Goal: Task Accomplishment & Management: Manage account settings

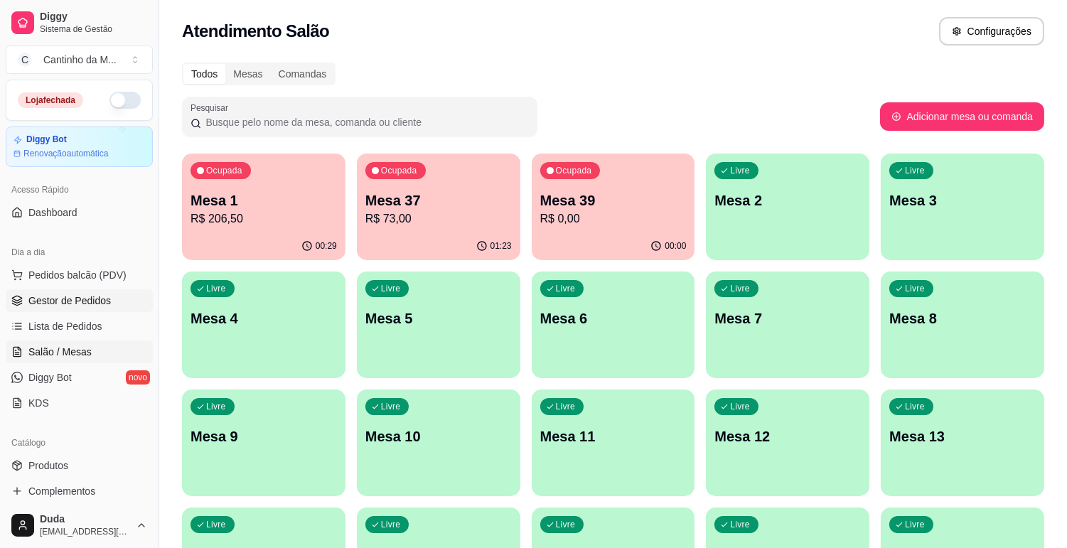
click at [68, 296] on span "Gestor de Pedidos" at bounding box center [69, 301] width 82 height 14
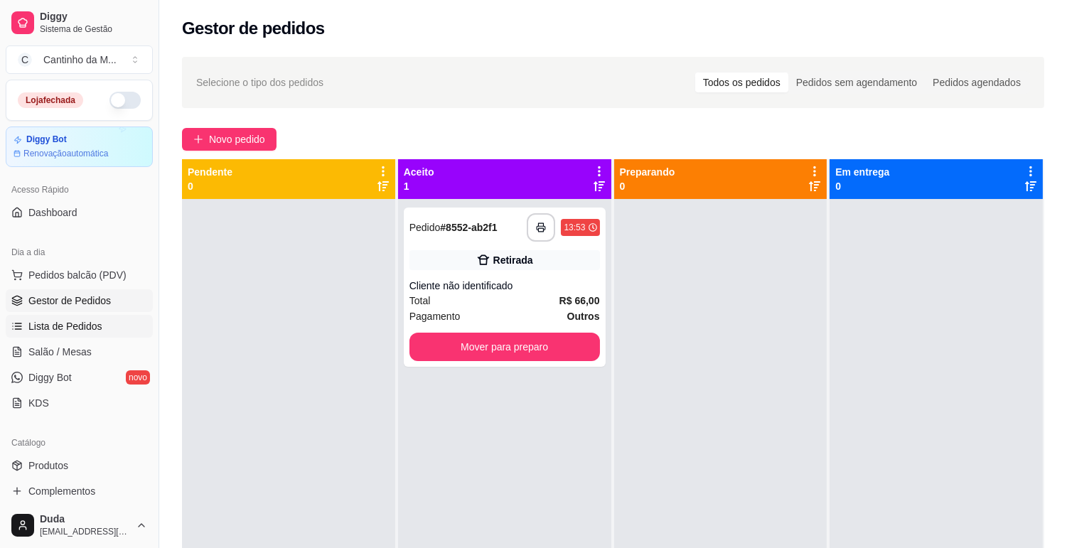
click at [65, 326] on span "Lista de Pedidos" at bounding box center [65, 326] width 74 height 14
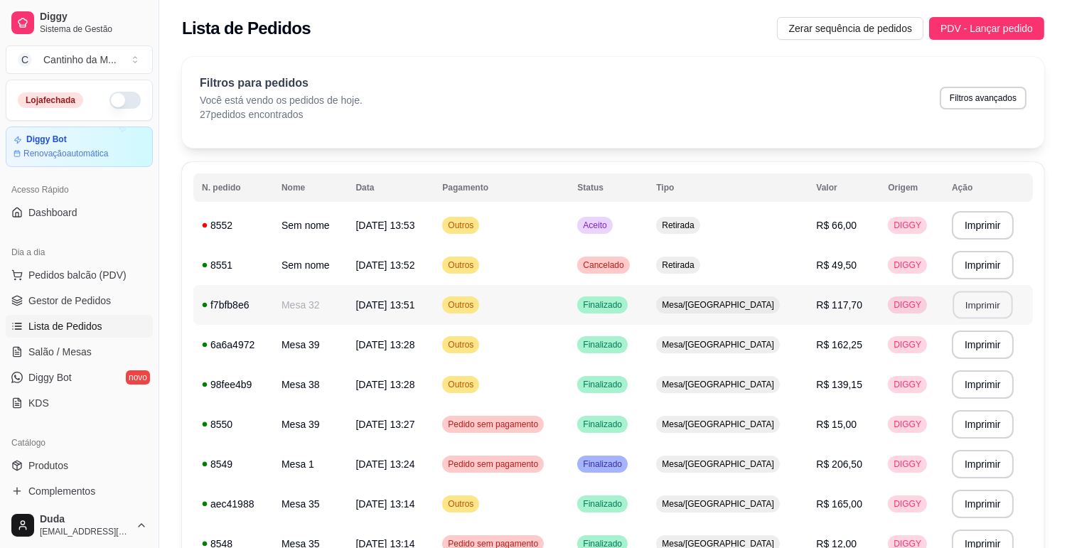
click at [976, 314] on button "Imprimir" at bounding box center [982, 305] width 60 height 28
click at [76, 296] on span "Gestor de Pedidos" at bounding box center [69, 301] width 82 height 14
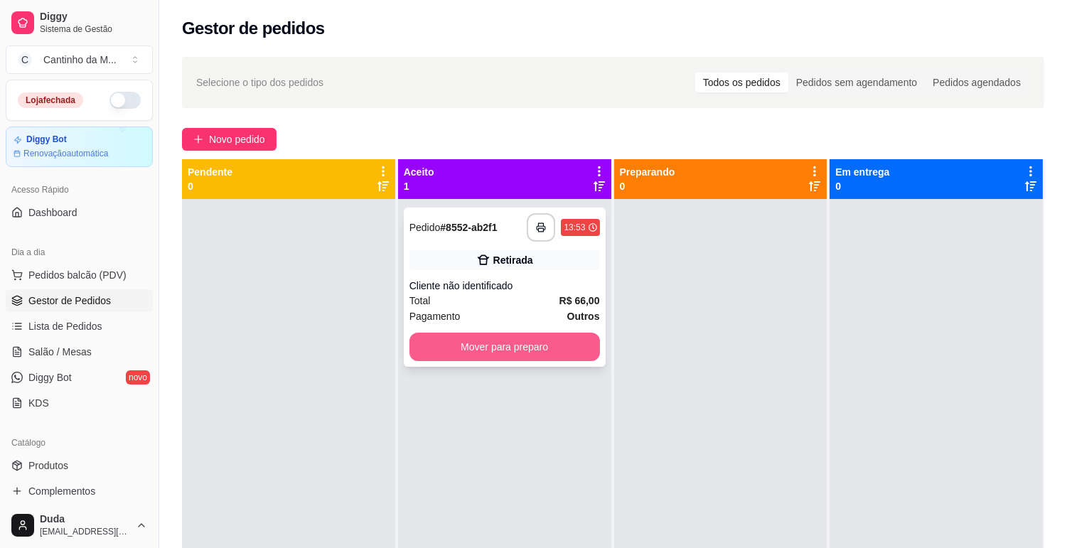
click at [465, 345] on button "Mover para preparo" at bounding box center [504, 347] width 190 height 28
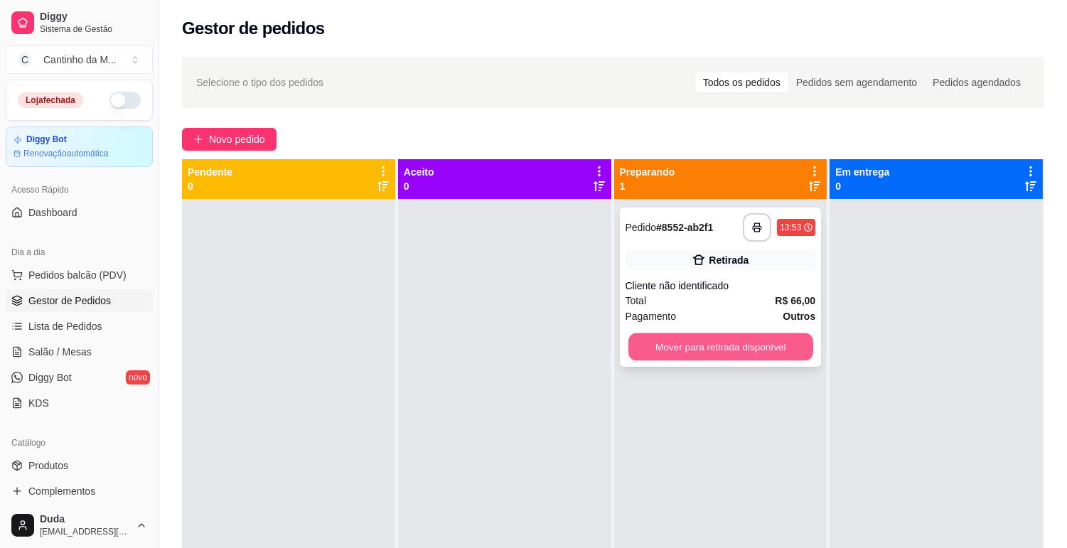
click at [694, 346] on button "Mover para retirada disponível" at bounding box center [720, 347] width 185 height 28
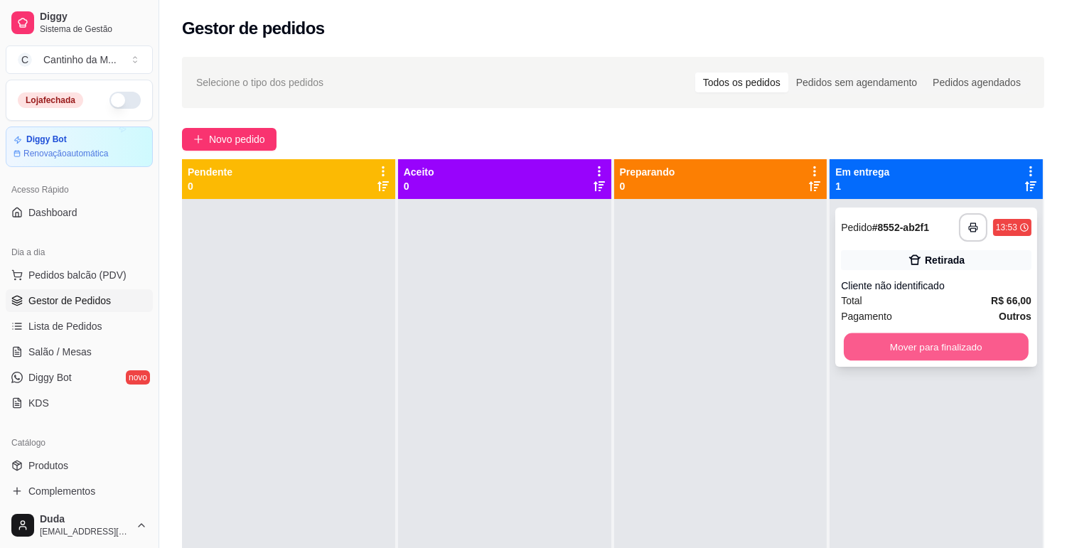
click at [877, 349] on button "Mover para finalizado" at bounding box center [936, 347] width 185 height 28
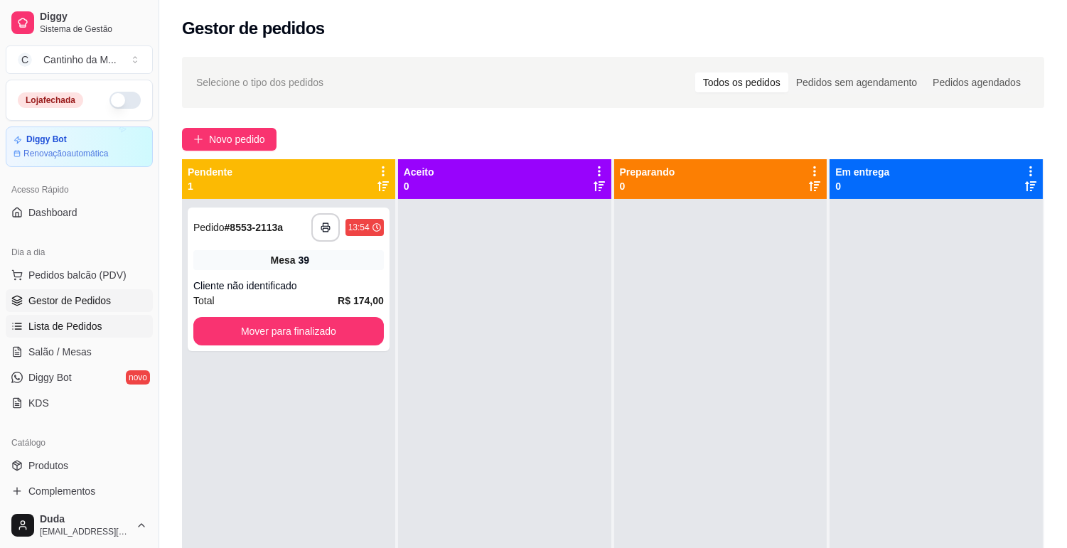
click at [76, 331] on span "Lista de Pedidos" at bounding box center [65, 326] width 74 height 14
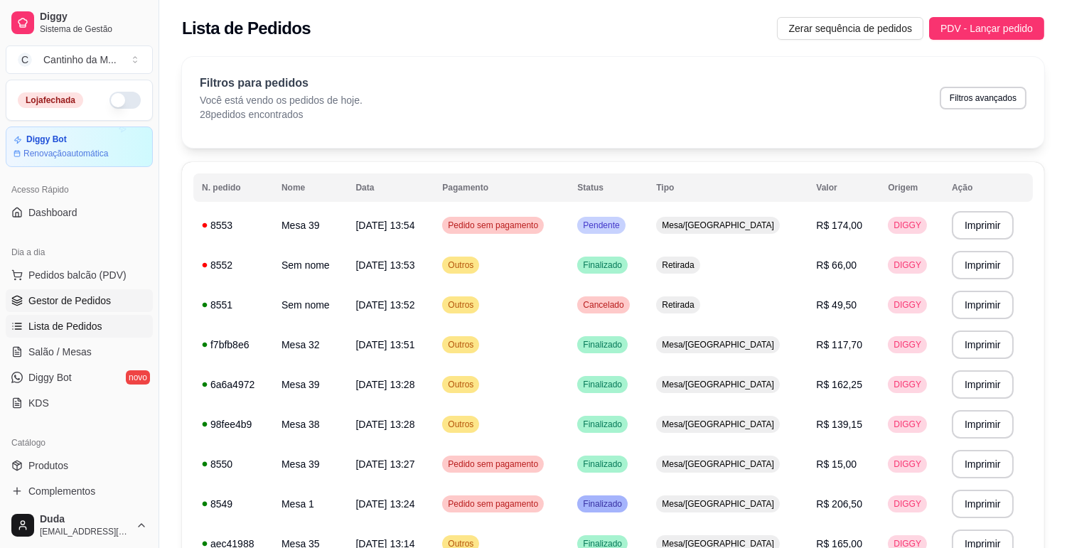
click at [100, 294] on span "Gestor de Pedidos" at bounding box center [69, 301] width 82 height 14
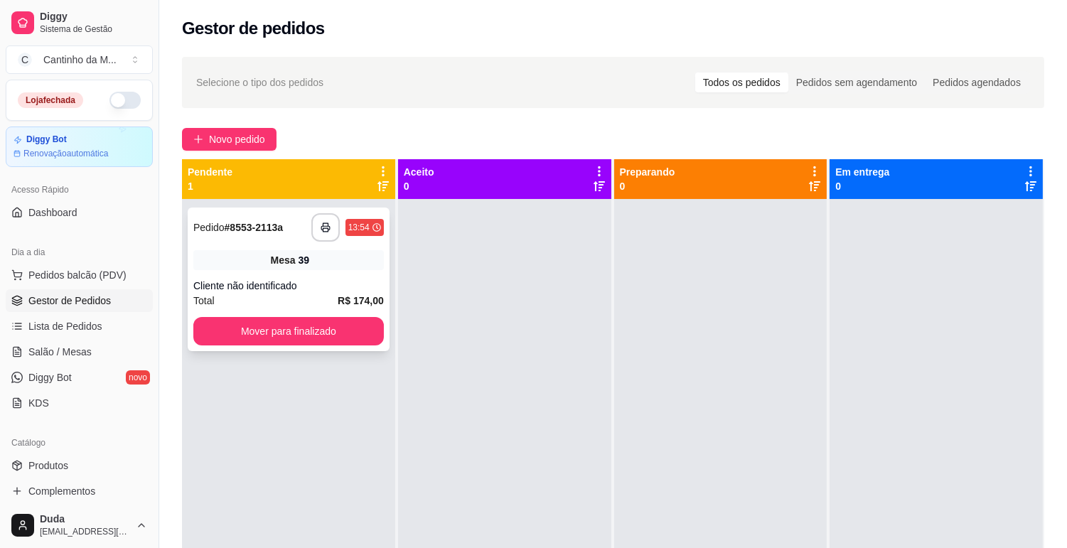
click at [323, 292] on div "Cliente não identificado" at bounding box center [288, 286] width 190 height 14
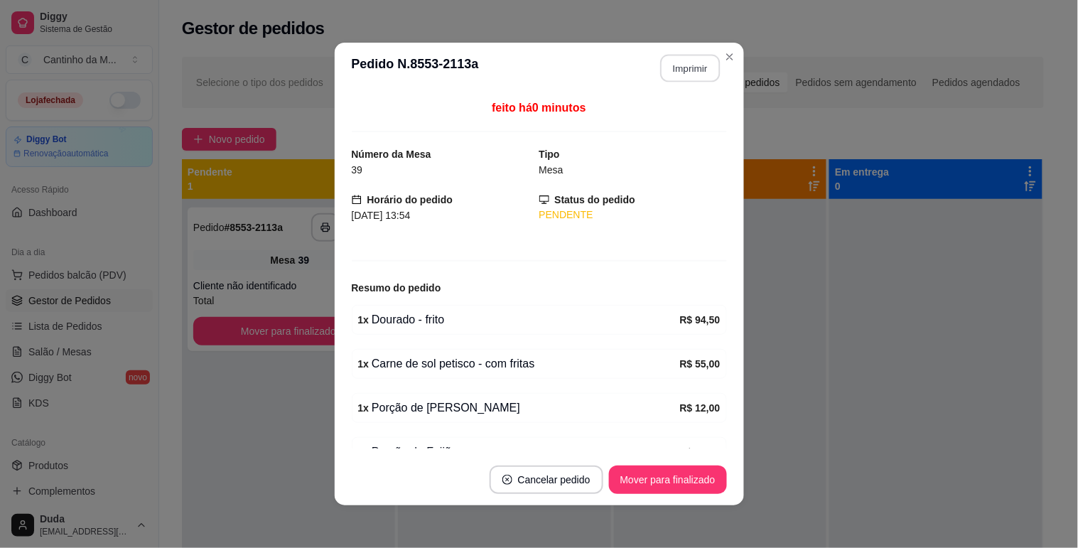
click at [680, 77] on button "Imprimir" at bounding box center [690, 69] width 60 height 28
click at [685, 487] on div "**********" at bounding box center [539, 274] width 1078 height 548
click at [693, 475] on button "Mover para finalizado" at bounding box center [668, 480] width 114 height 28
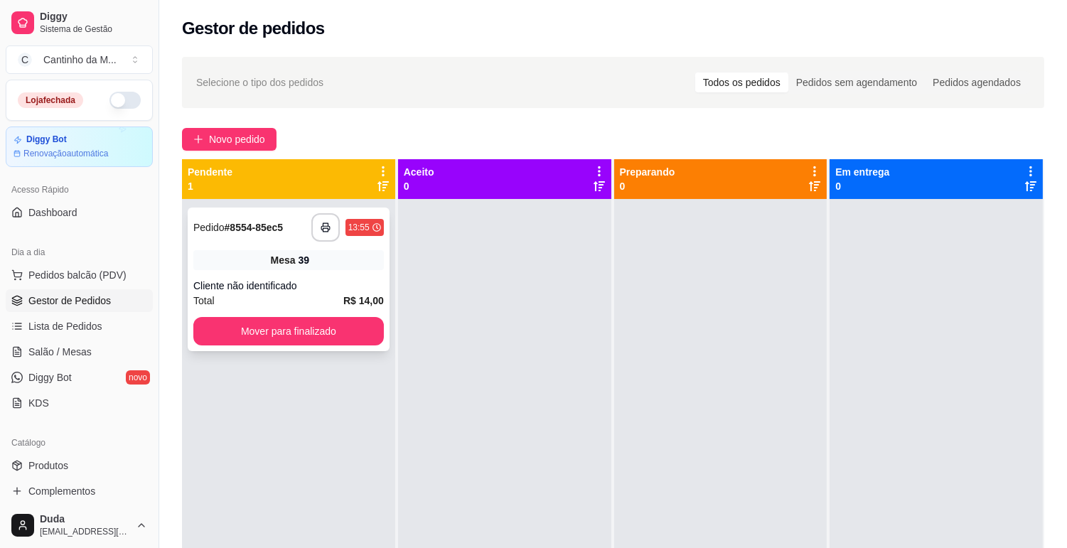
click at [299, 273] on div "**********" at bounding box center [289, 280] width 202 height 144
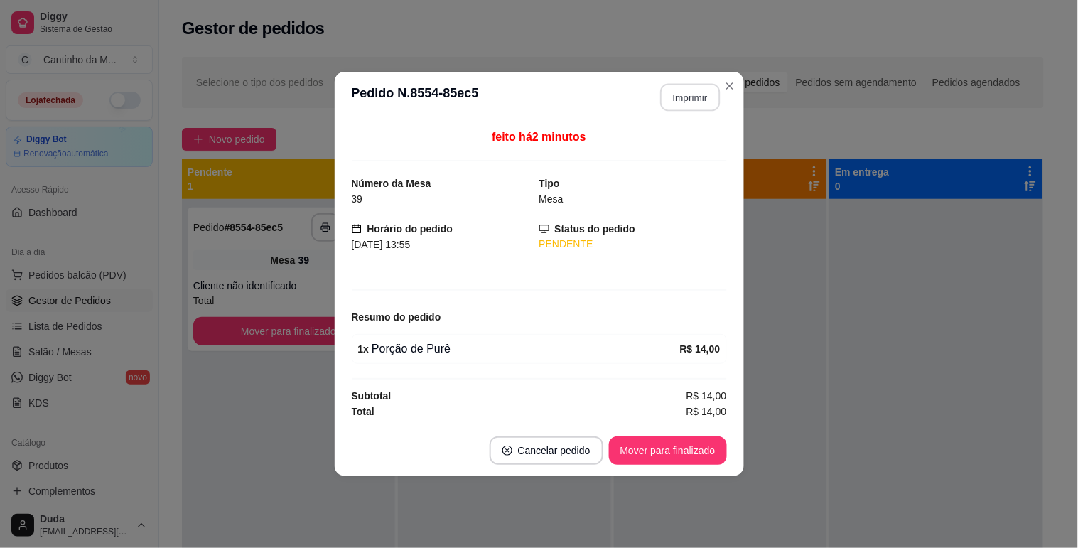
click at [697, 97] on button "Imprimir" at bounding box center [690, 98] width 60 height 28
click at [667, 446] on button "Mover para finalizado" at bounding box center [668, 451] width 114 height 28
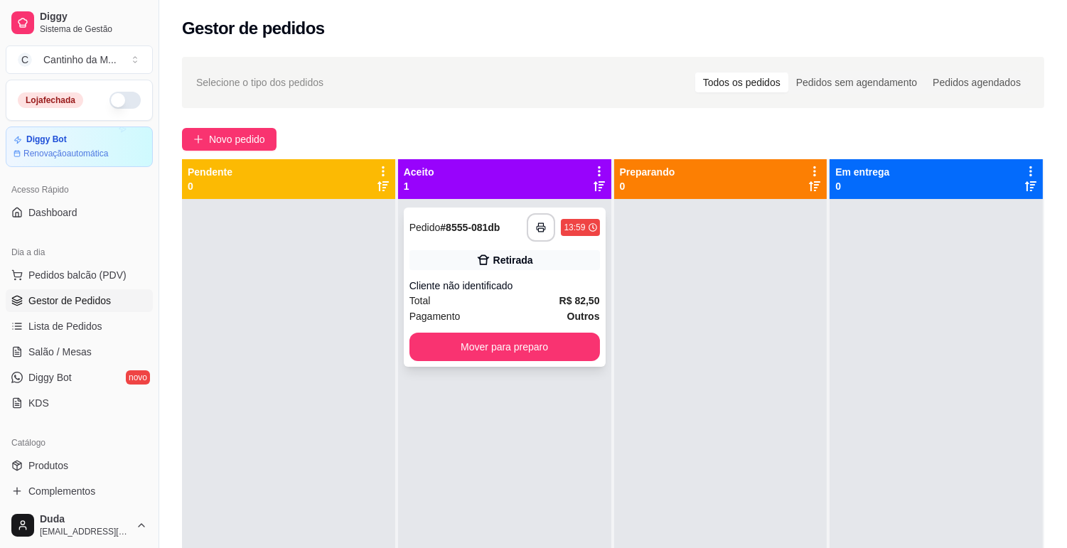
click at [520, 271] on div "**********" at bounding box center [505, 287] width 202 height 159
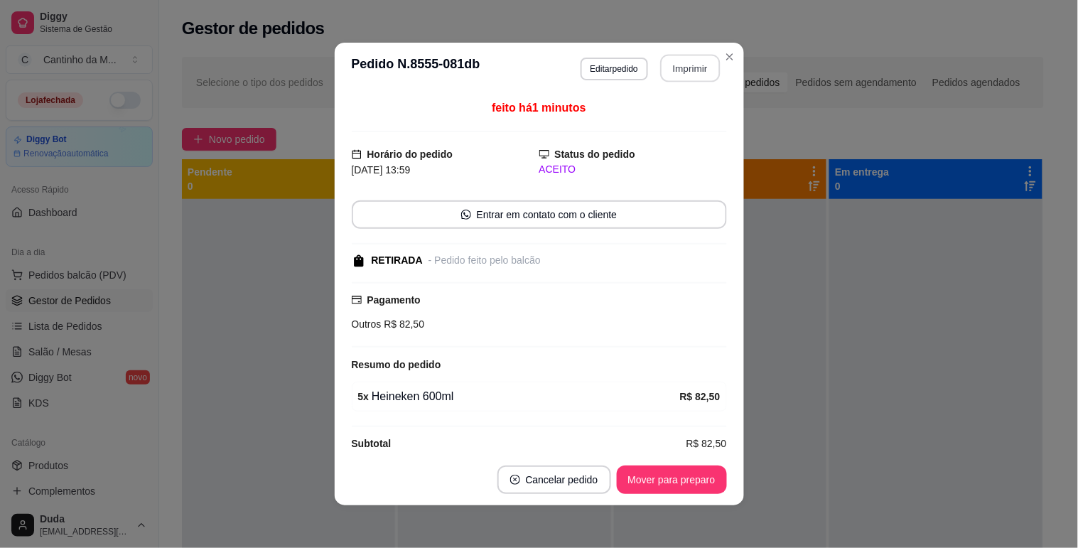
click at [677, 62] on button "Imprimir" at bounding box center [690, 69] width 60 height 28
click at [704, 478] on button "Mover para preparo" at bounding box center [671, 480] width 107 height 28
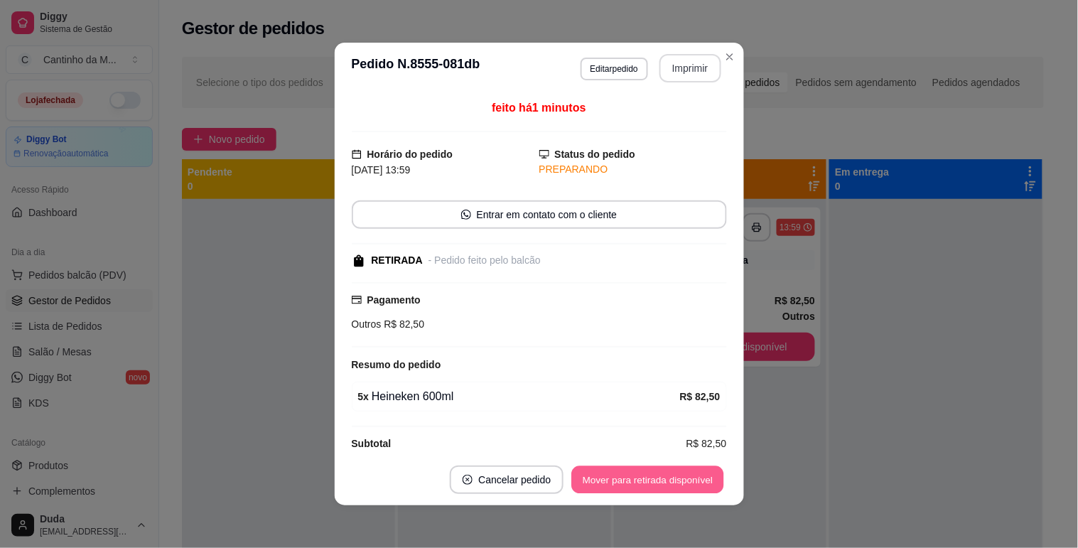
click at [677, 471] on button "Mover para retirada disponível" at bounding box center [648, 480] width 152 height 28
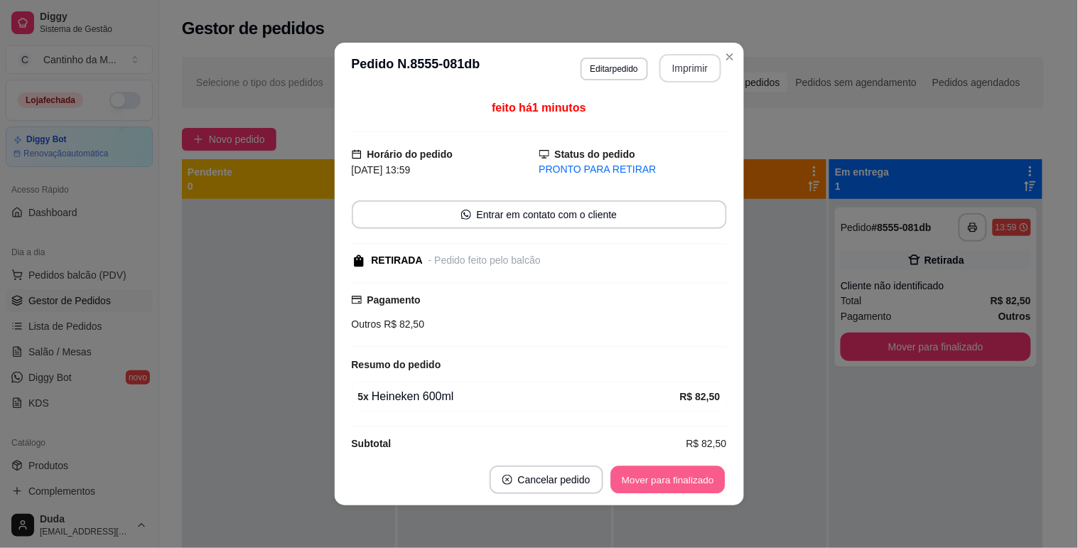
click at [677, 490] on button "Mover para finalizado" at bounding box center [668, 480] width 114 height 28
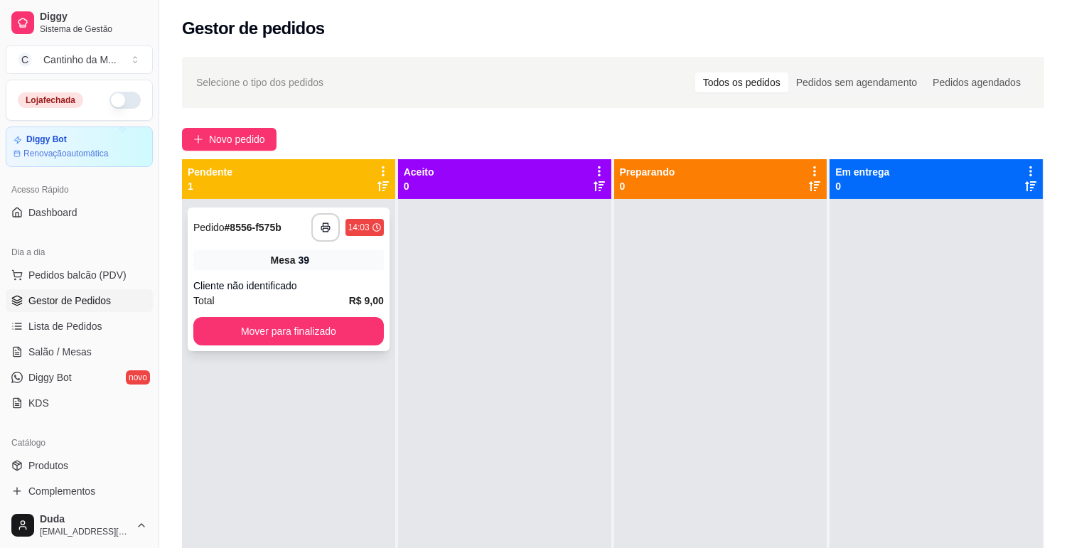
click at [332, 270] on div "**********" at bounding box center [289, 280] width 202 height 144
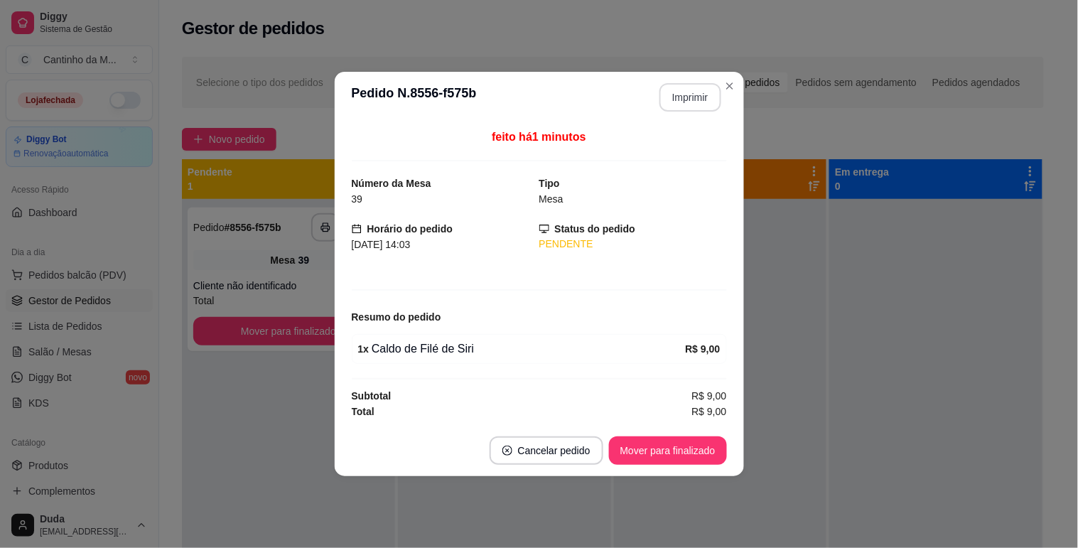
click at [692, 108] on button "Imprimir" at bounding box center [691, 97] width 62 height 28
click at [712, 452] on button "Mover para finalizado" at bounding box center [668, 450] width 118 height 28
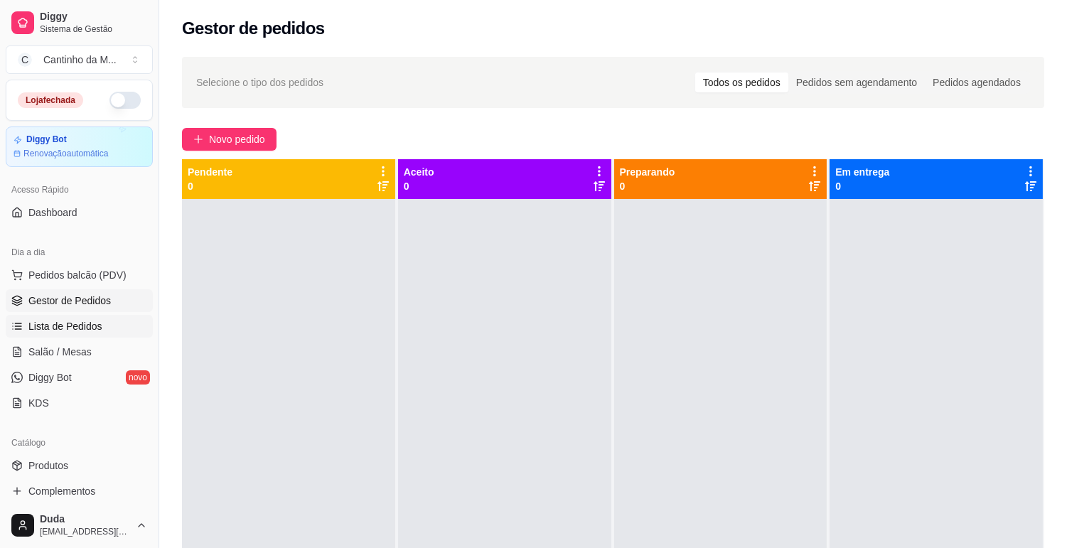
click at [58, 328] on span "Lista de Pedidos" at bounding box center [65, 326] width 74 height 14
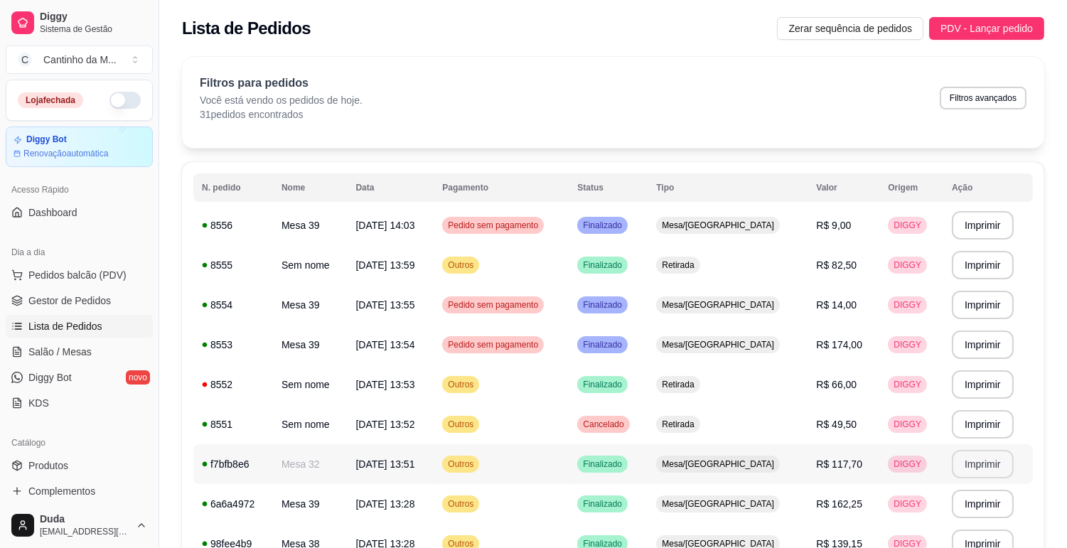
click at [972, 470] on button "Imprimir" at bounding box center [983, 464] width 62 height 28
click at [972, 262] on button "Imprimir" at bounding box center [983, 265] width 62 height 28
